Goal: Task Accomplishment & Management: Use online tool/utility

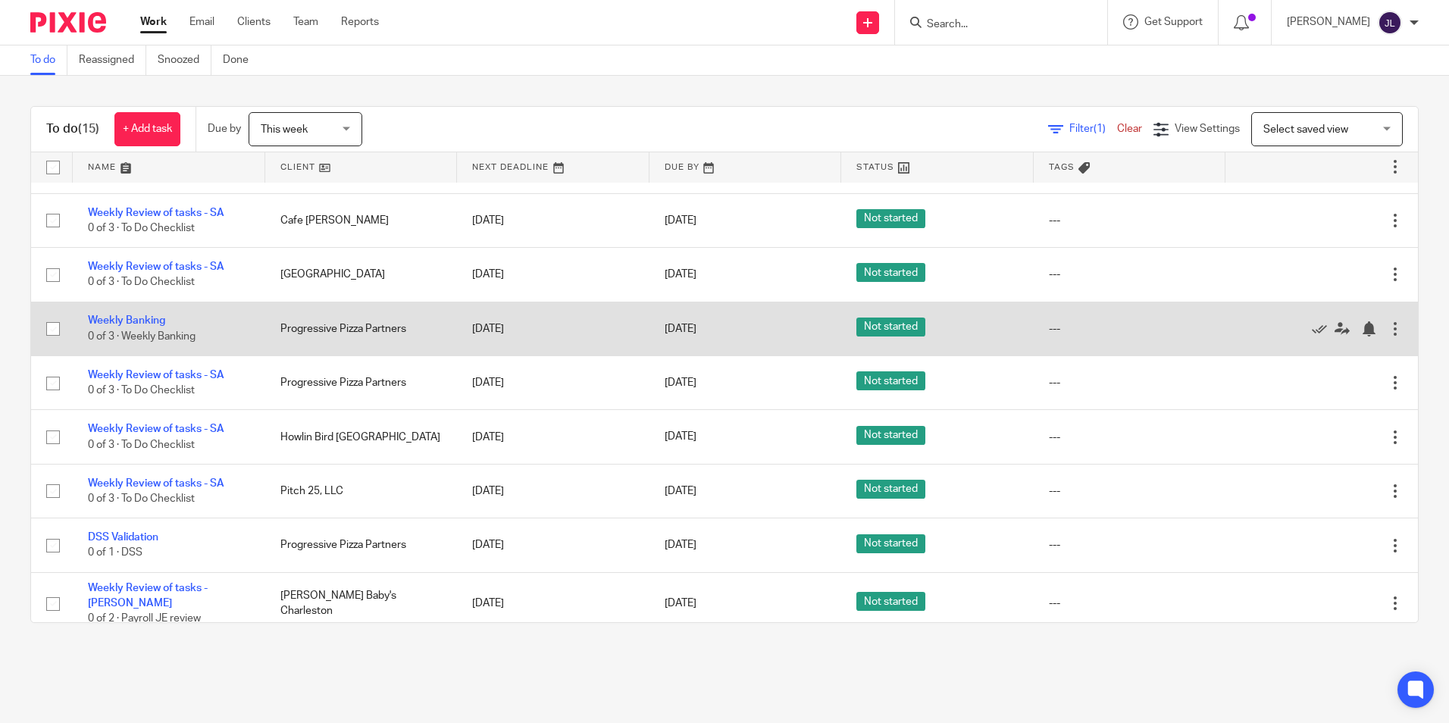
scroll to position [155, 0]
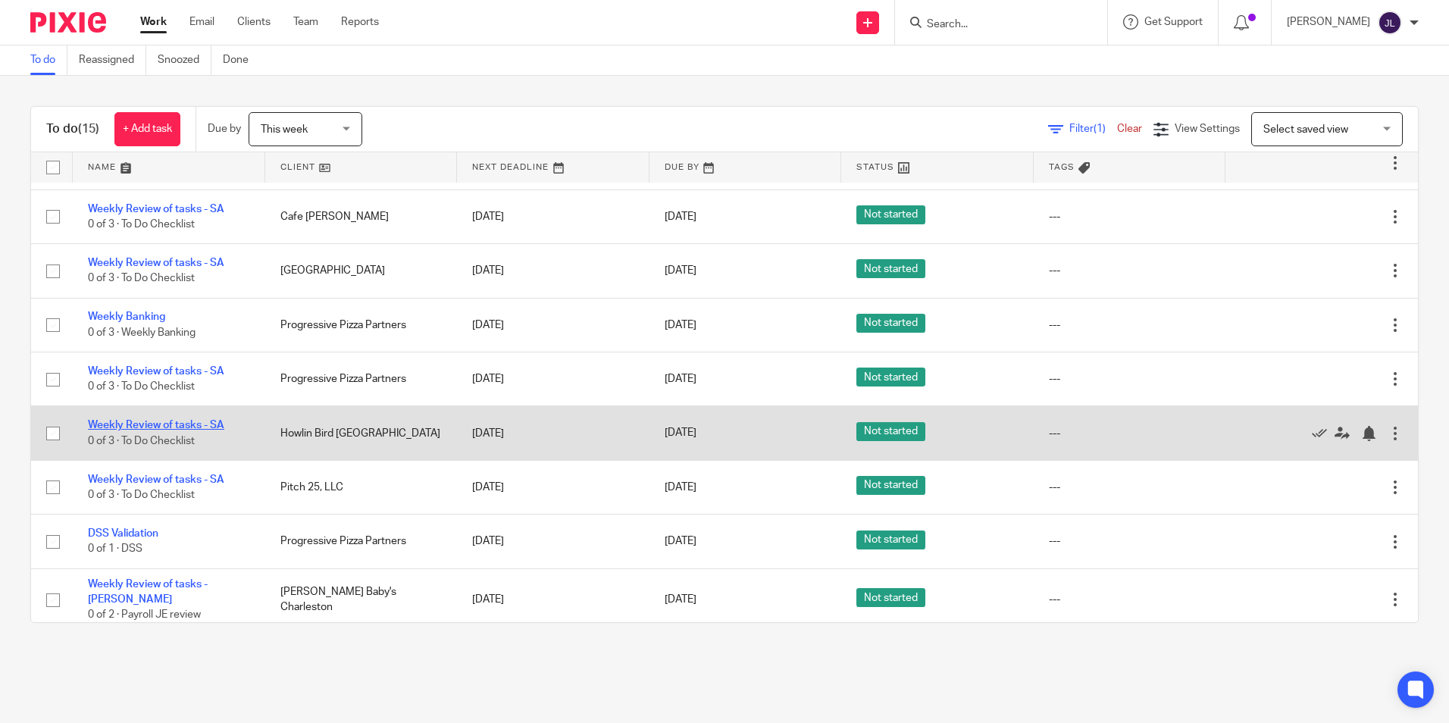
click at [162, 425] on link "Weekly Review of tasks - SA" at bounding box center [156, 425] width 136 height 11
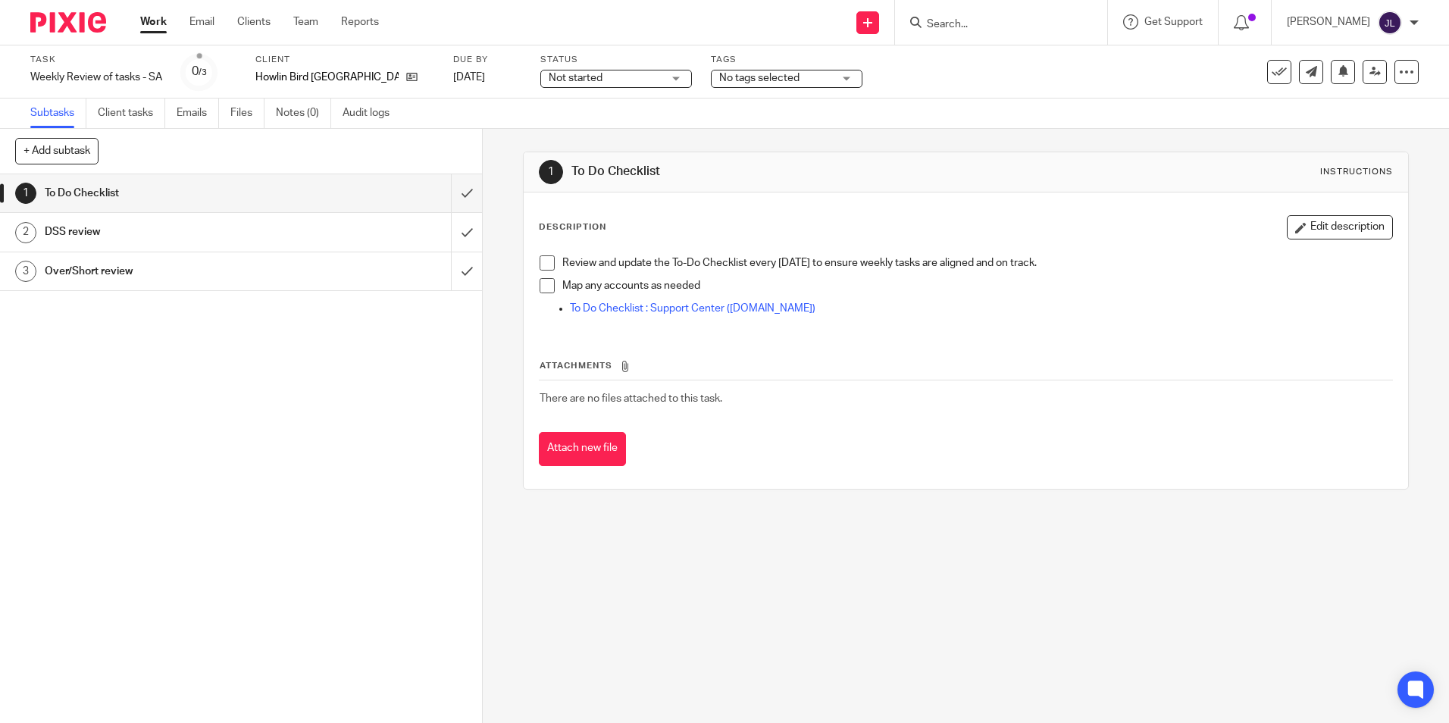
click at [189, 190] on h1 "To Do Checklist" at bounding box center [175, 193] width 261 height 23
click at [547, 262] on span at bounding box center [547, 262] width 15 height 15
click at [543, 291] on span at bounding box center [547, 285] width 15 height 15
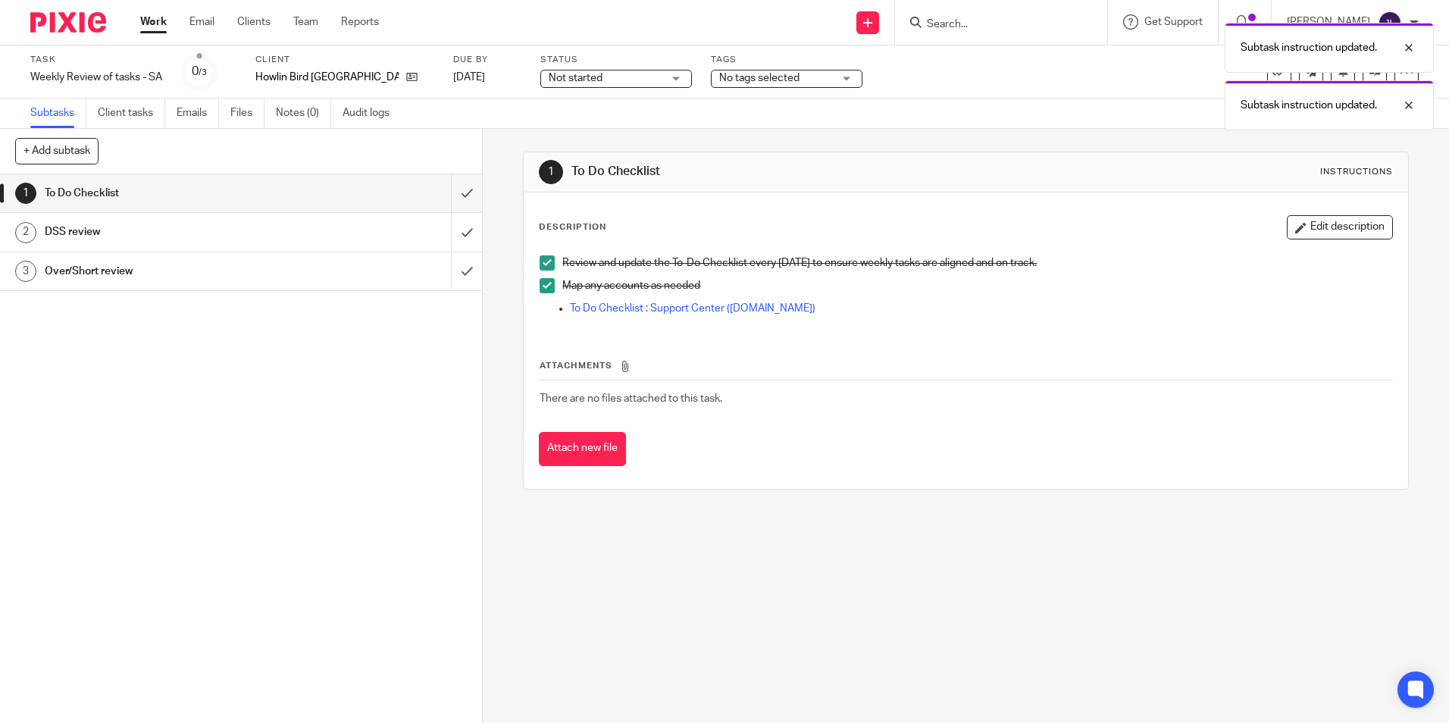
click at [185, 239] on h1 "DSS review" at bounding box center [175, 232] width 261 height 23
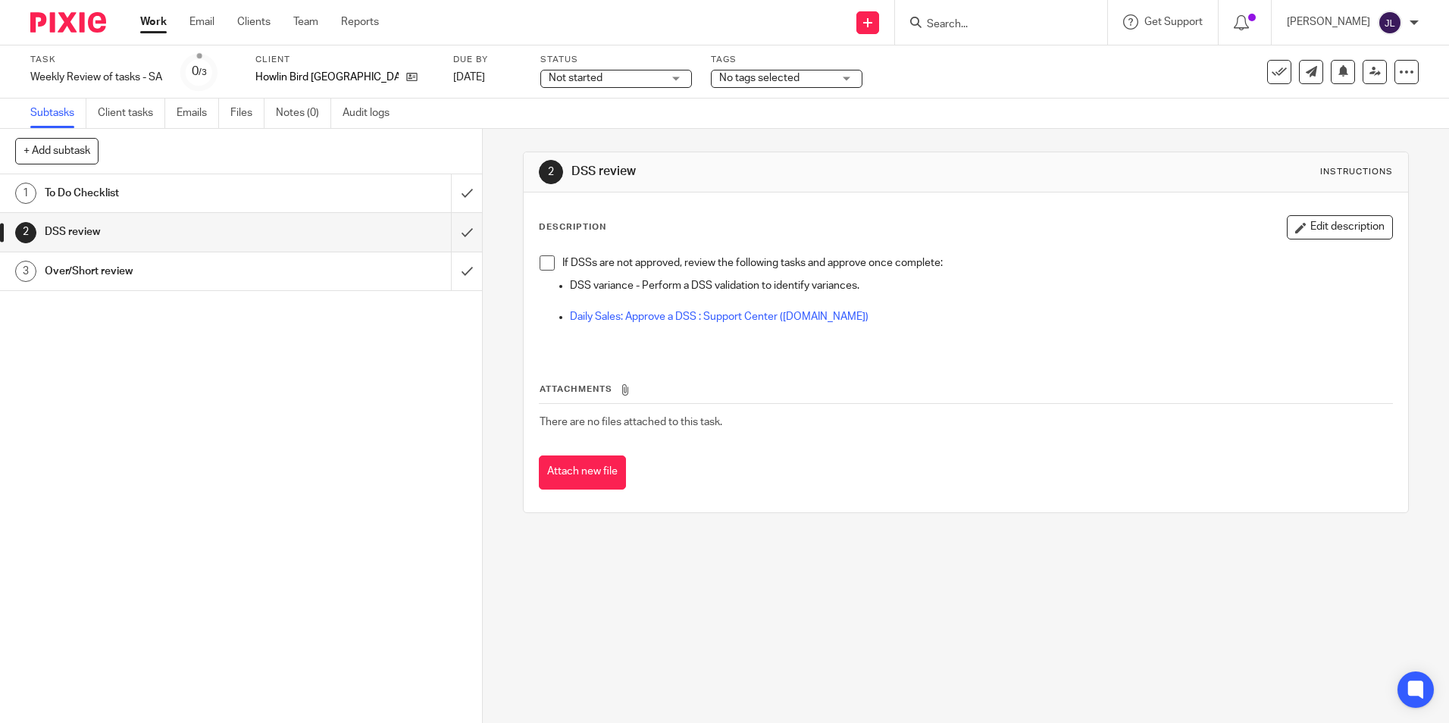
click at [545, 267] on span at bounding box center [547, 262] width 15 height 15
click at [221, 273] on h1 "Over/Short review" at bounding box center [175, 271] width 261 height 23
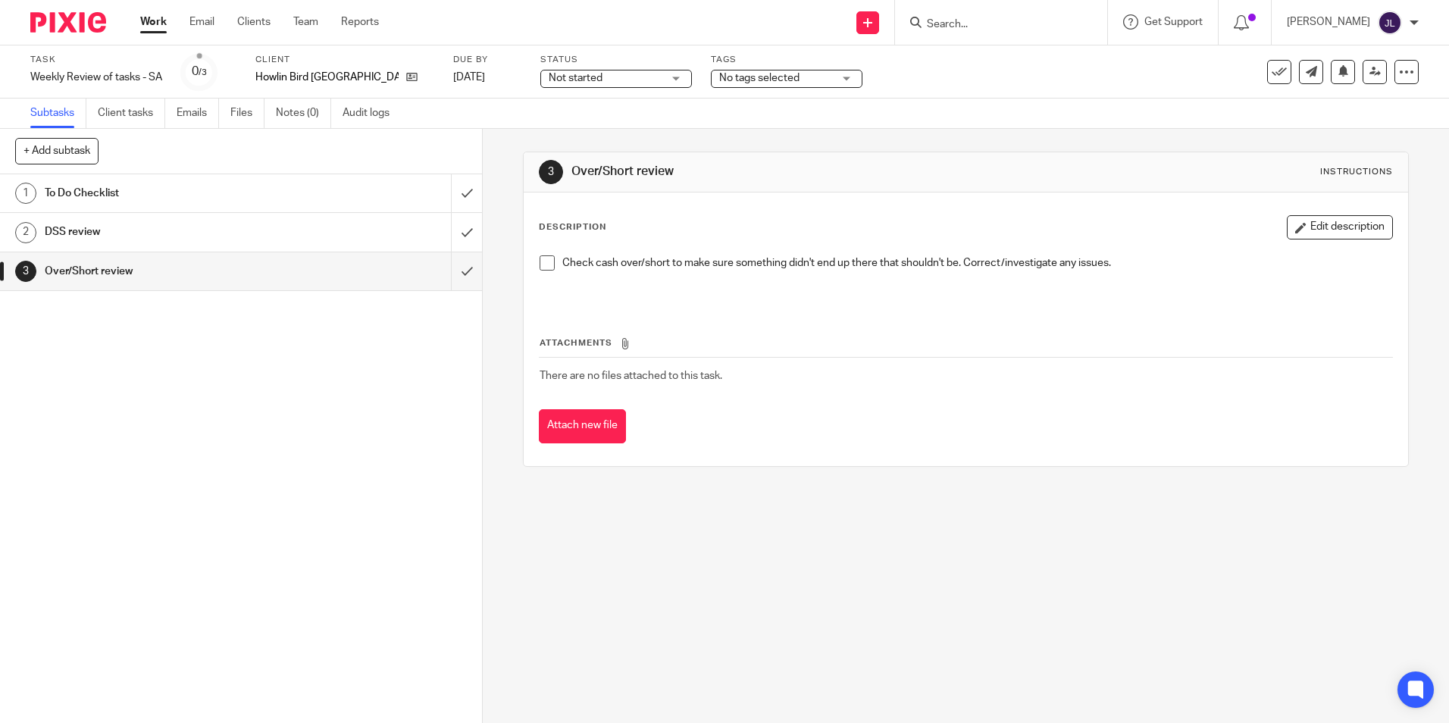
click at [549, 269] on span at bounding box center [547, 262] width 15 height 15
click at [1403, 46] on div at bounding box center [1397, 48] width 41 height 18
click at [76, 29] on img at bounding box center [68, 22] width 76 height 20
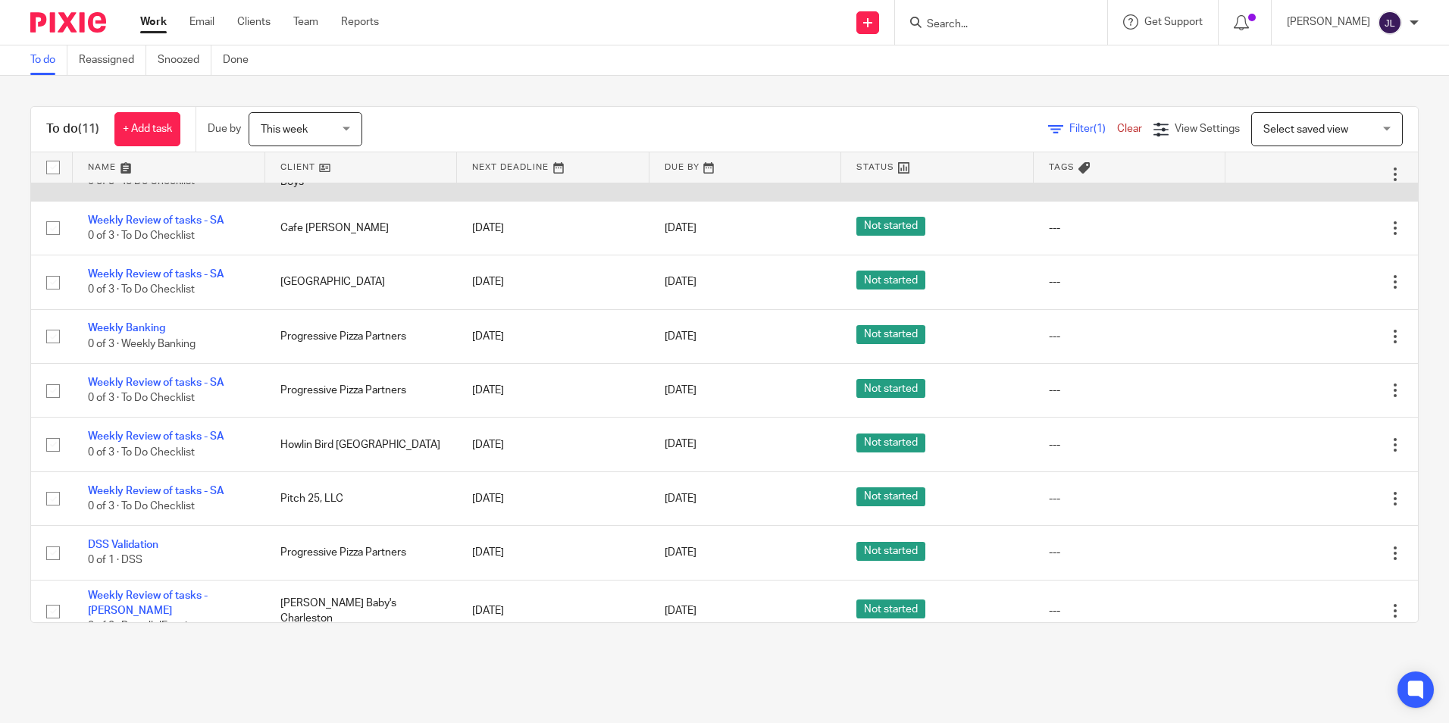
scroll to position [155, 0]
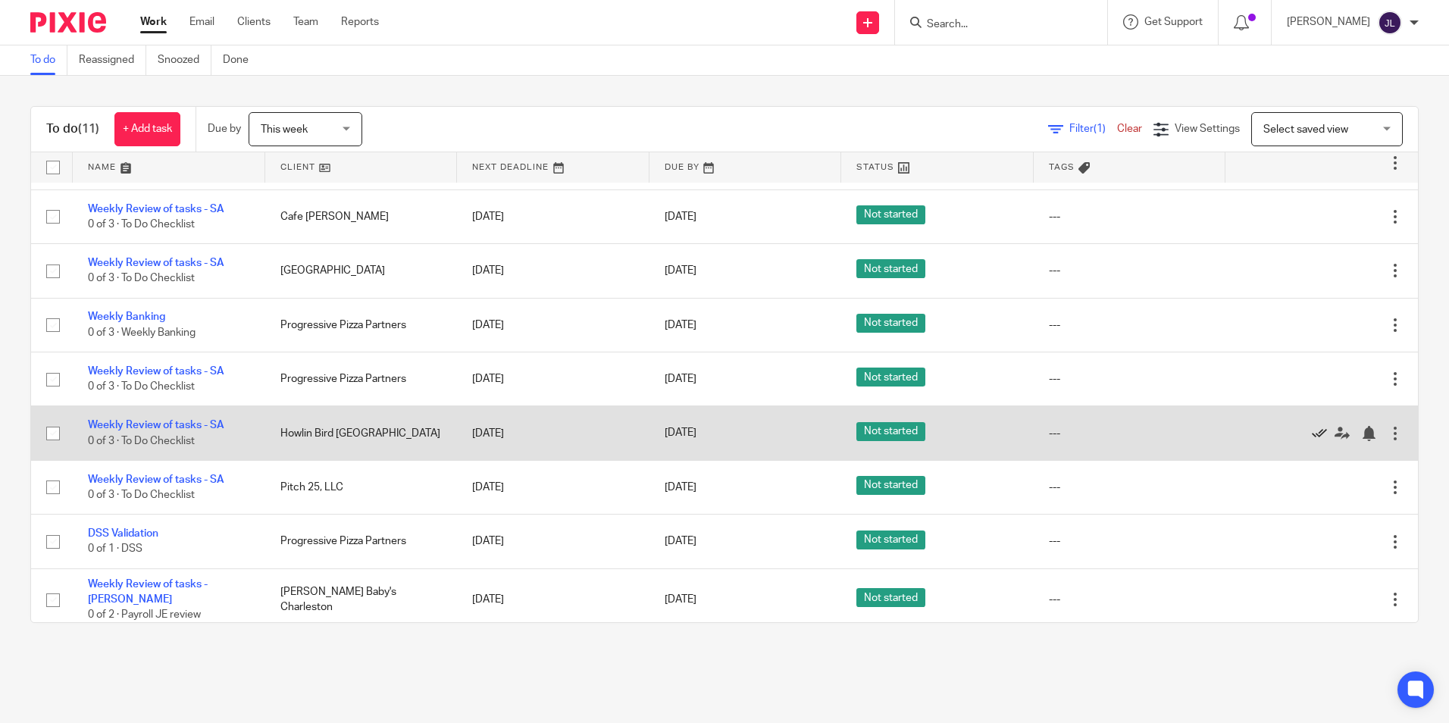
click at [1312, 434] on icon at bounding box center [1319, 433] width 15 height 15
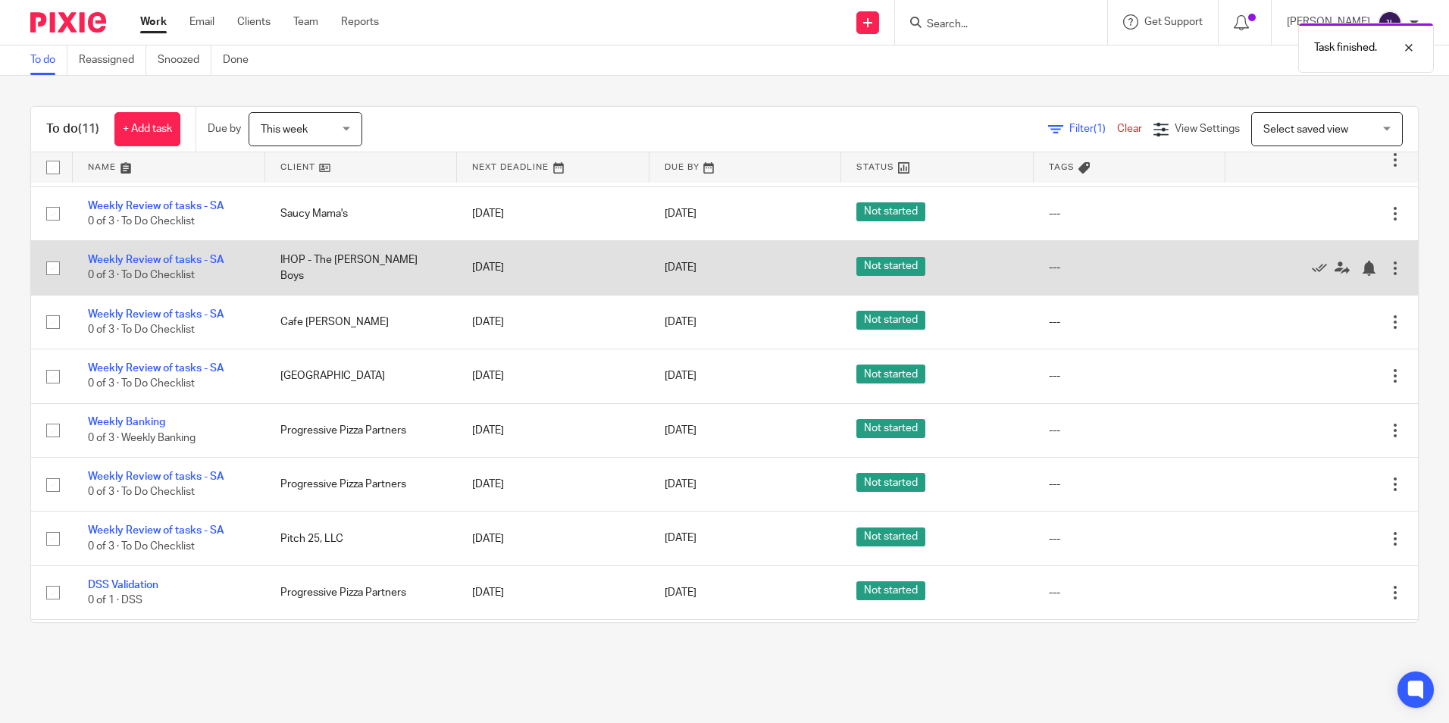
scroll to position [0, 0]
